Goal: Information Seeking & Learning: Learn about a topic

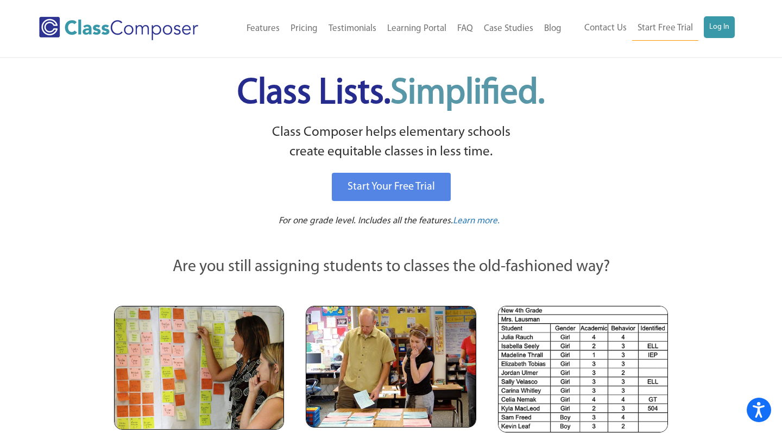
scroll to position [1, 0]
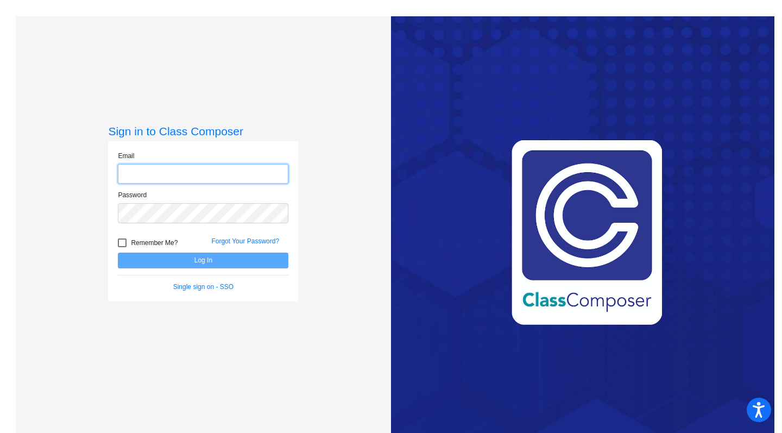
type input "[PERSON_NAME][EMAIL_ADDRESS][PERSON_NAME][DOMAIN_NAME]"
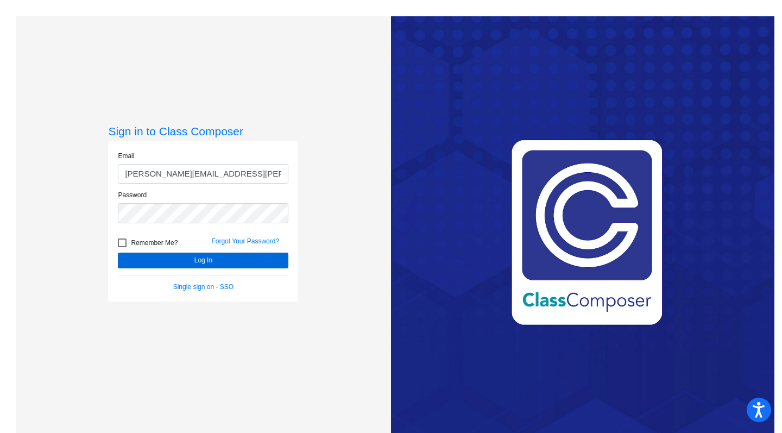
click at [186, 261] on button "Log In" at bounding box center [203, 261] width 171 height 16
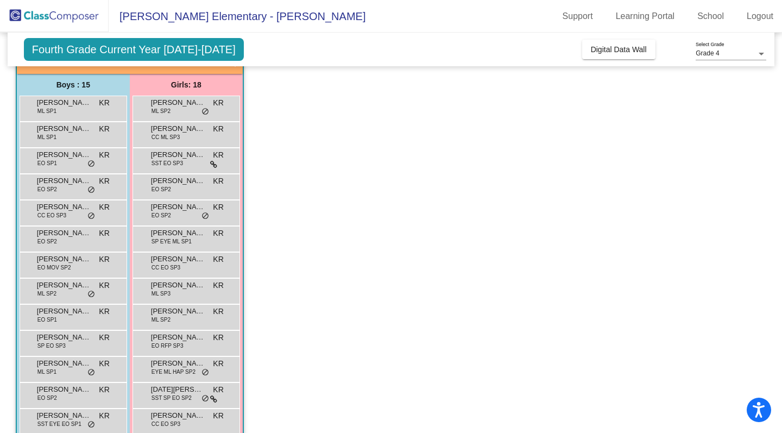
scroll to position [83, 0]
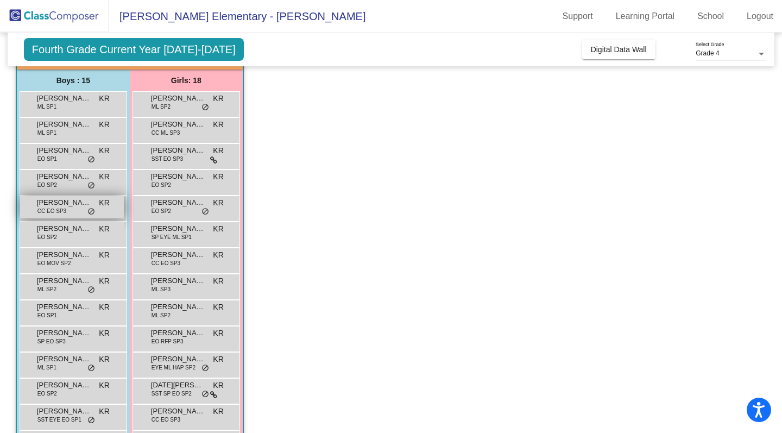
click at [50, 209] on span "CC EO SP3" at bounding box center [51, 211] width 29 height 8
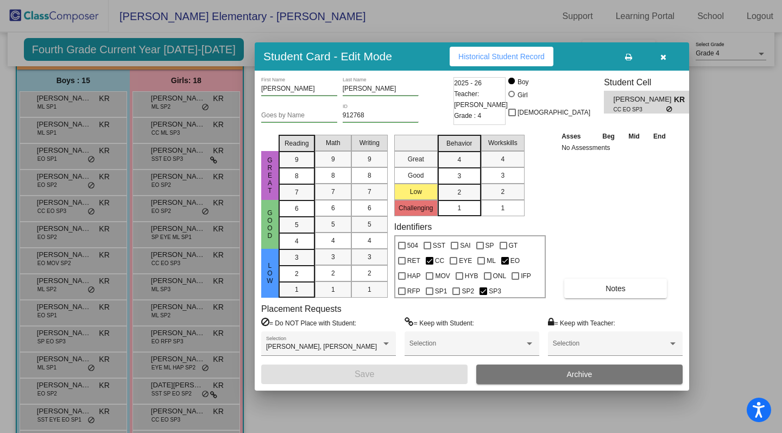
click at [669, 56] on button "button" at bounding box center [663, 57] width 35 height 20
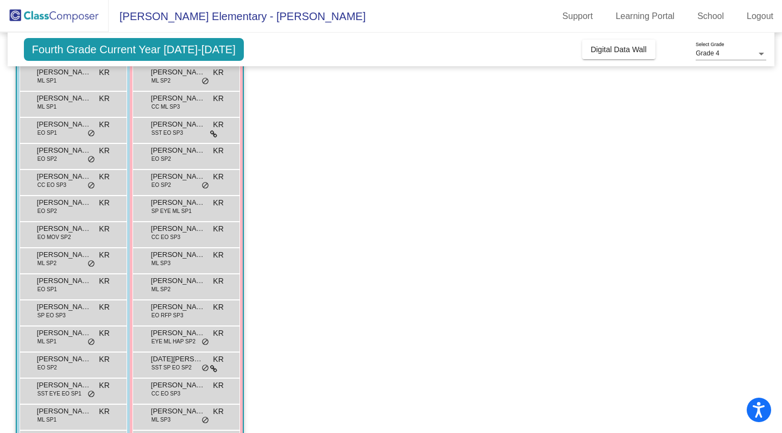
scroll to position [111, 0]
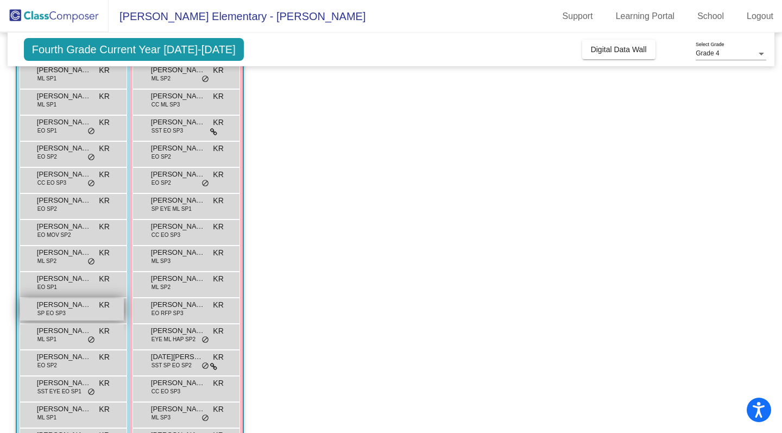
click at [77, 305] on span "[PERSON_NAME]" at bounding box center [64, 304] width 54 height 11
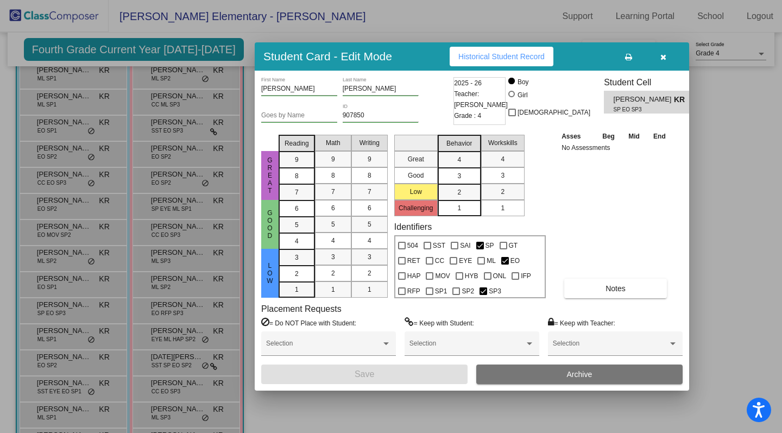
click at [664, 56] on icon "button" at bounding box center [664, 57] width 6 height 8
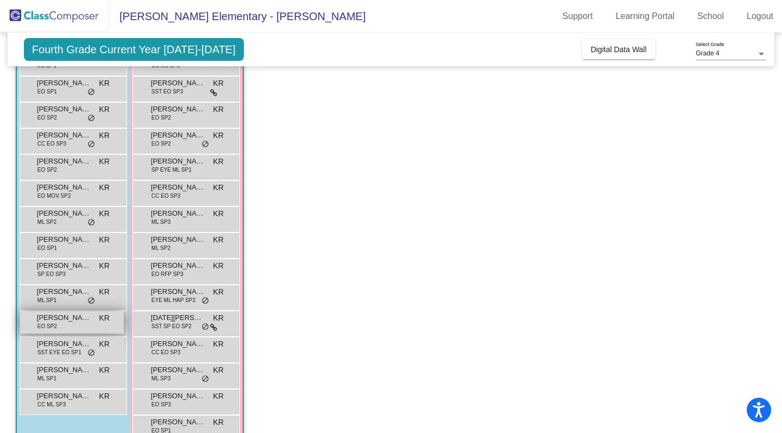
scroll to position [156, 0]
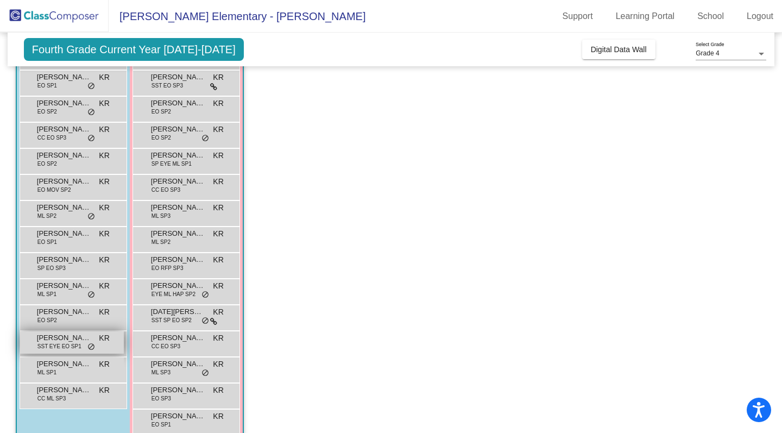
click at [73, 339] on span "Nathan Gonzalez" at bounding box center [64, 337] width 54 height 11
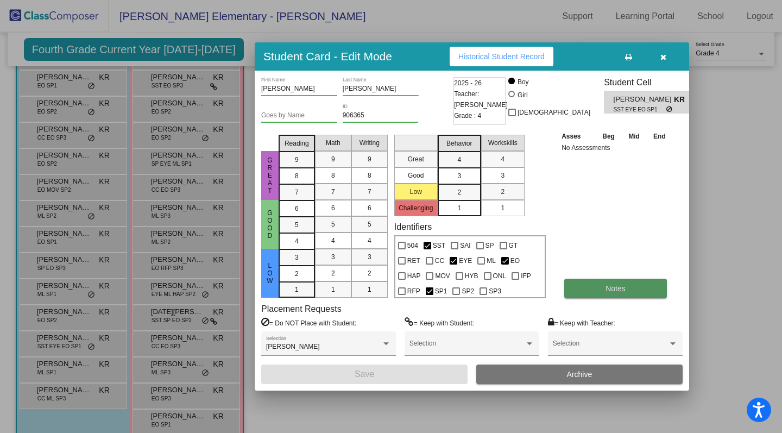
click at [615, 292] on span "Notes" at bounding box center [616, 288] width 20 height 9
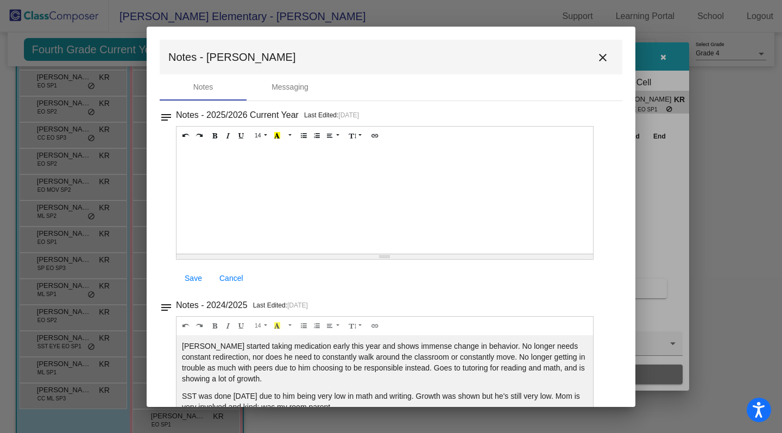
scroll to position [0, 0]
click at [598, 56] on mat-icon "close" at bounding box center [602, 57] width 13 height 13
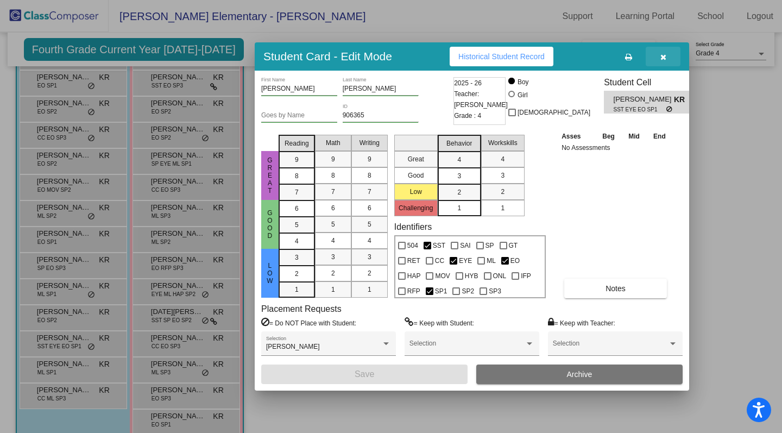
click at [667, 58] on button "button" at bounding box center [663, 57] width 35 height 20
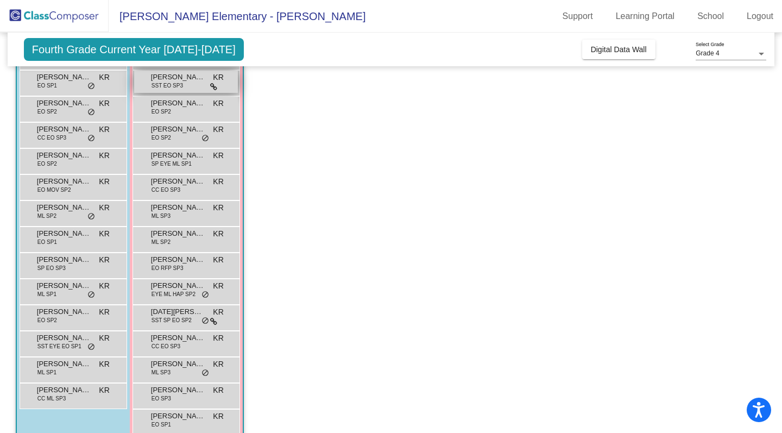
click at [184, 80] on span "Aveline Wiley" at bounding box center [178, 77] width 54 height 11
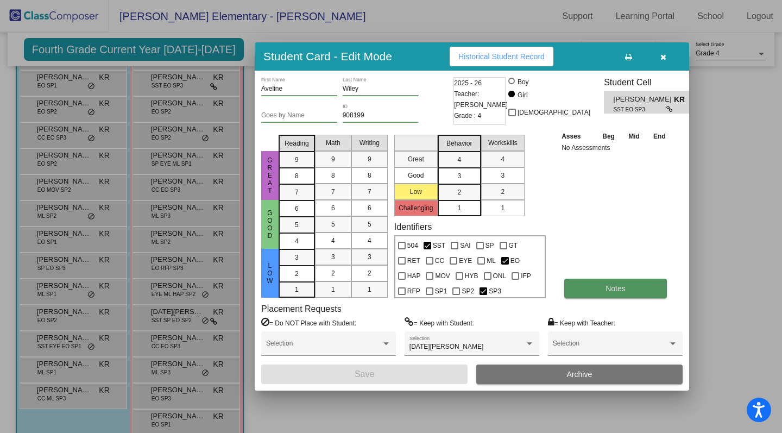
click at [601, 294] on button "Notes" at bounding box center [615, 289] width 103 height 20
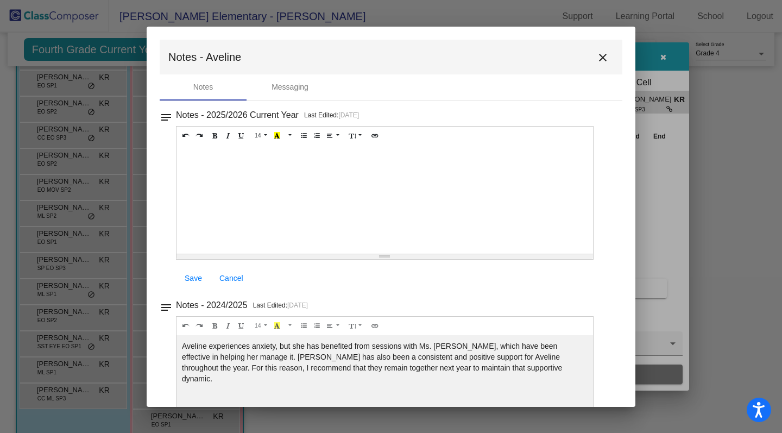
click at [600, 58] on mat-icon "close" at bounding box center [602, 57] width 13 height 13
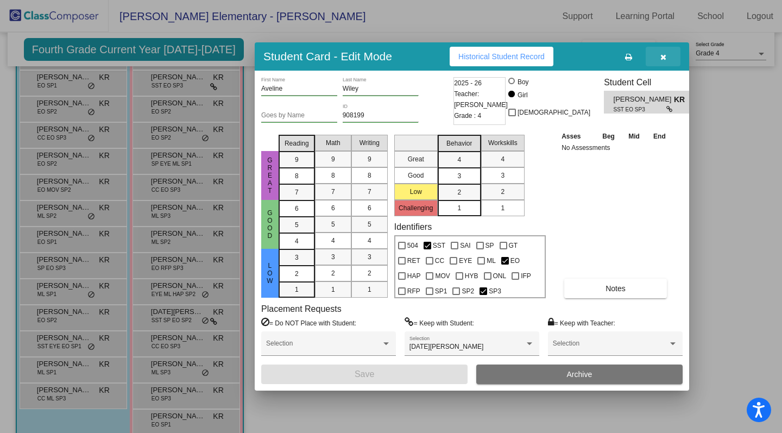
click at [661, 58] on icon "button" at bounding box center [664, 57] width 6 height 8
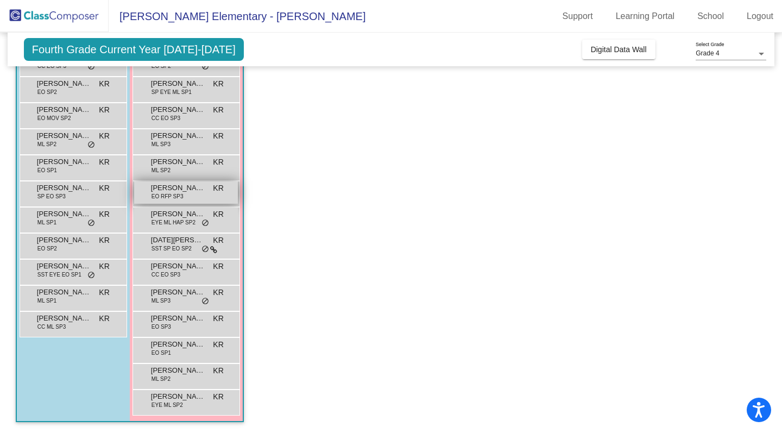
scroll to position [228, 0]
click at [189, 219] on span "EYE ML HAP SP2" at bounding box center [174, 222] width 44 height 8
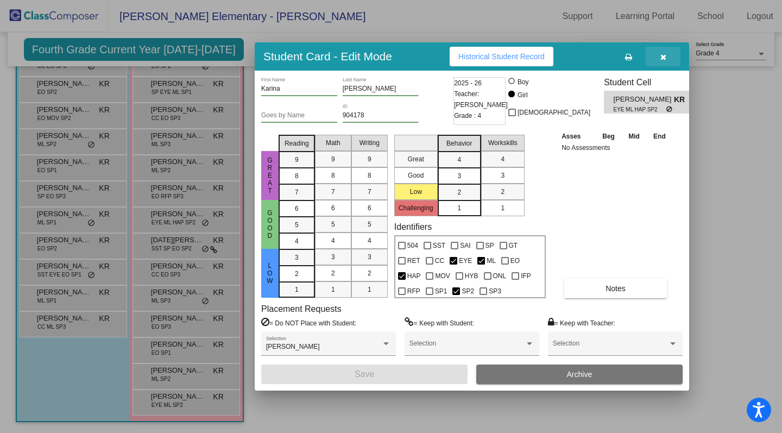
click at [667, 58] on button "button" at bounding box center [663, 57] width 35 height 20
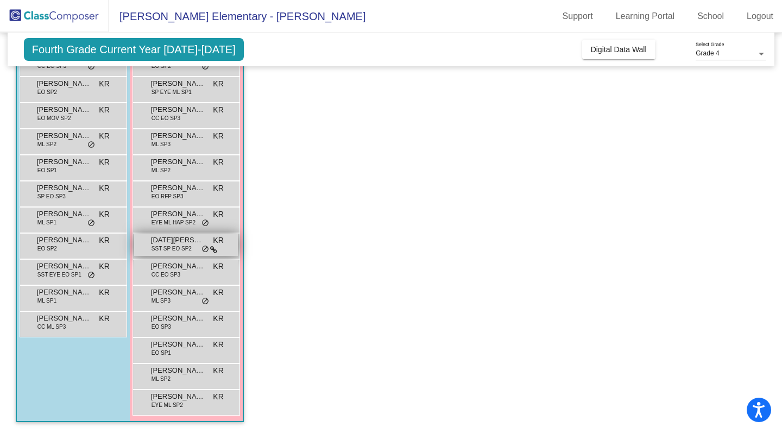
click at [172, 241] on span "Lucia Zamora" at bounding box center [178, 240] width 54 height 11
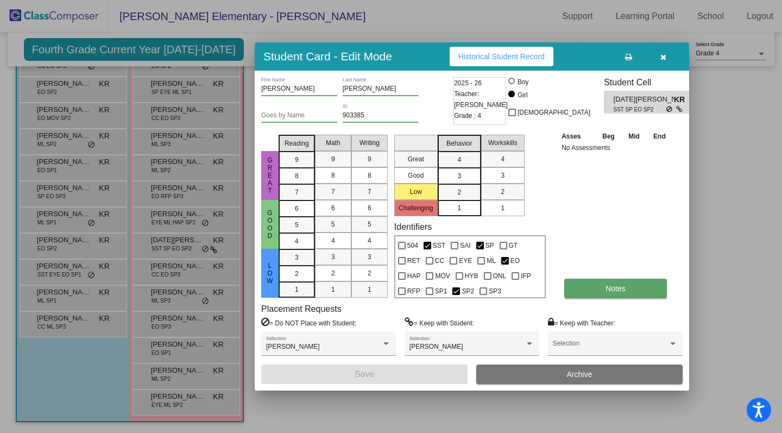
click at [587, 288] on button "Notes" at bounding box center [615, 289] width 103 height 20
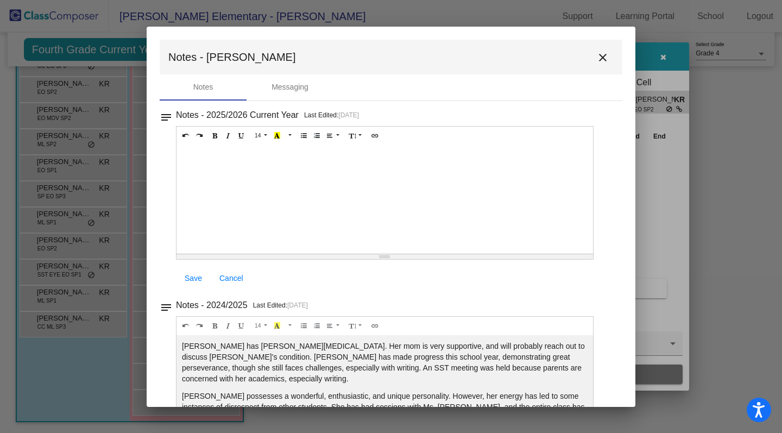
scroll to position [0, 0]
click at [598, 57] on mat-icon "close" at bounding box center [602, 57] width 13 height 13
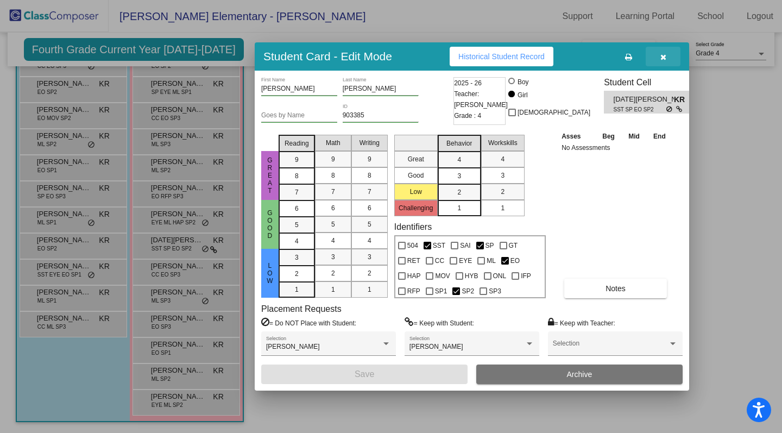
click at [663, 56] on icon "button" at bounding box center [664, 57] width 6 height 8
